Goal: Check status

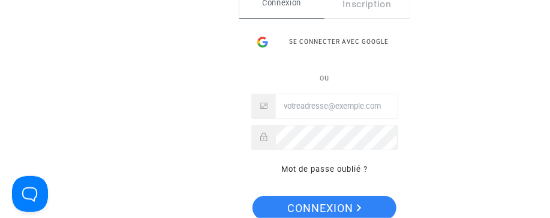
type input "manelb10@yahoo.com"
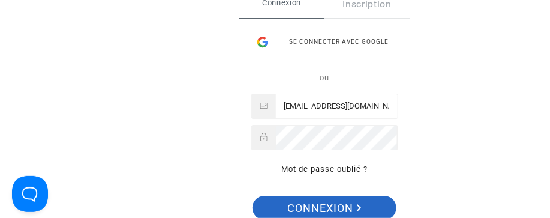
click at [347, 209] on span "Connexion" at bounding box center [325, 207] width 74 height 25
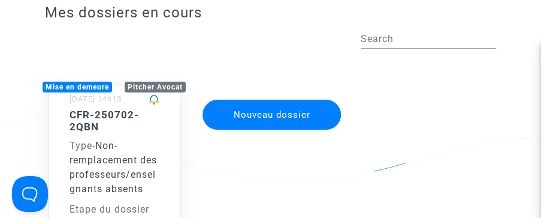
scroll to position [95, 0]
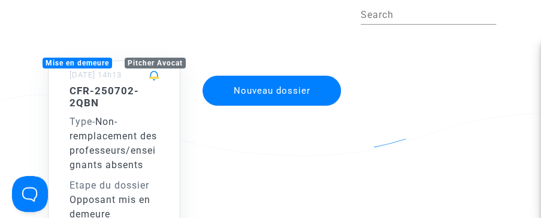
click at [134, 142] on div "Type - Non-remplacement des professeurs/enseignants absents" at bounding box center [114, 143] width 89 height 58
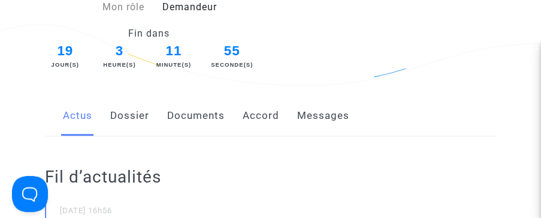
scroll to position [166, 0]
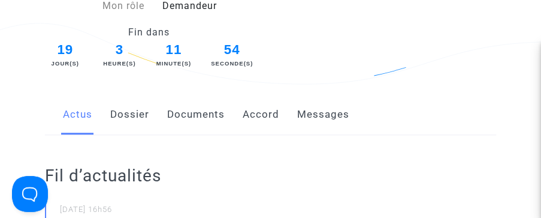
click at [251, 120] on link "Accord" at bounding box center [261, 115] width 37 height 40
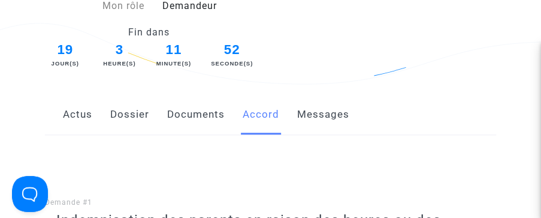
click at [365, 42] on div "Fin dans 19 Jour(s) 3 Heure(s) 11 Minute(s) 52 Seconde(s)" at bounding box center [270, 47] width 469 height 45
